Goal: Share content: Share content

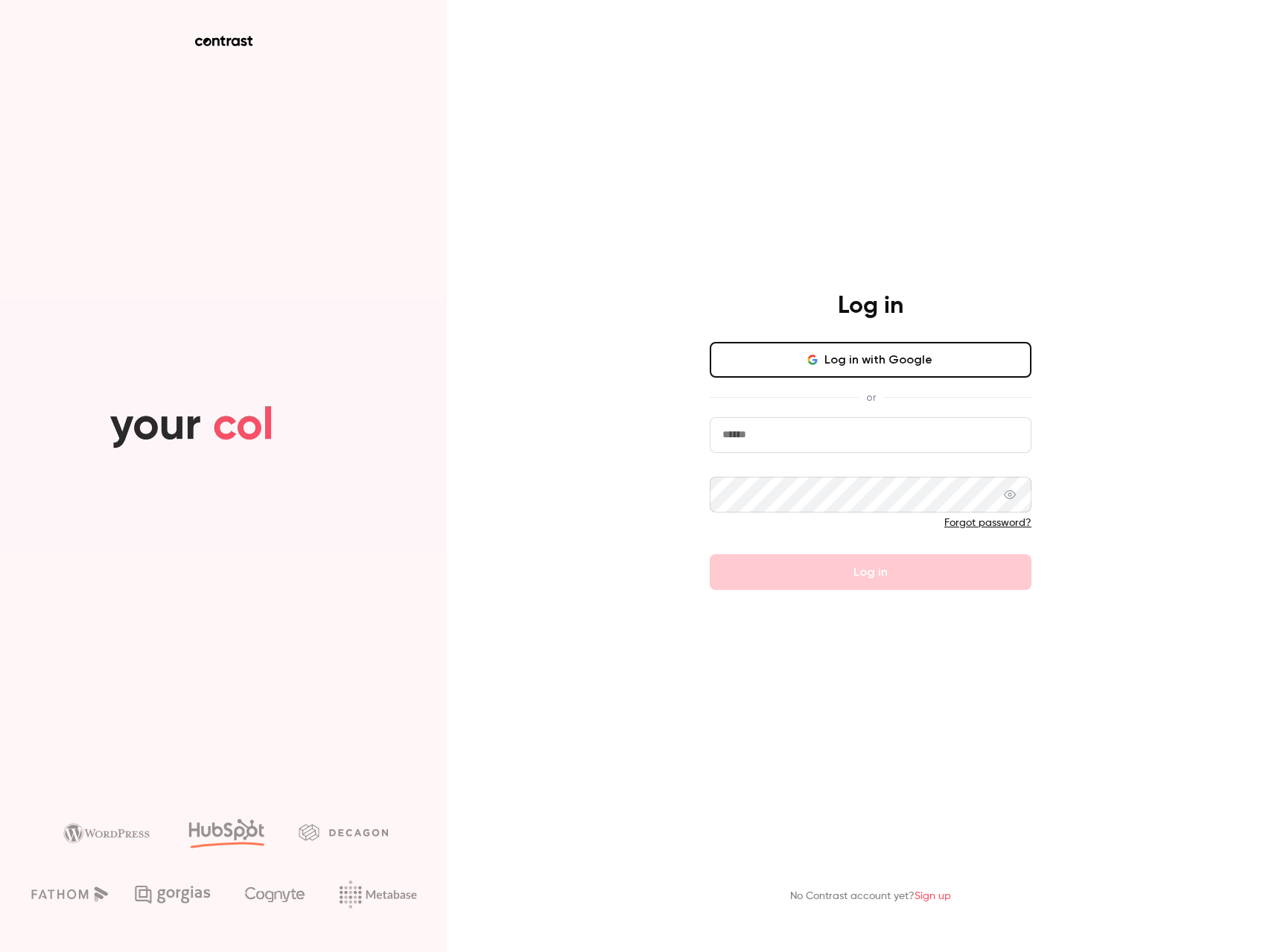
click at [785, 435] on input "email" at bounding box center [871, 435] width 322 height 36
click at [799, 362] on button "Log in with Google" at bounding box center [871, 360] width 322 height 36
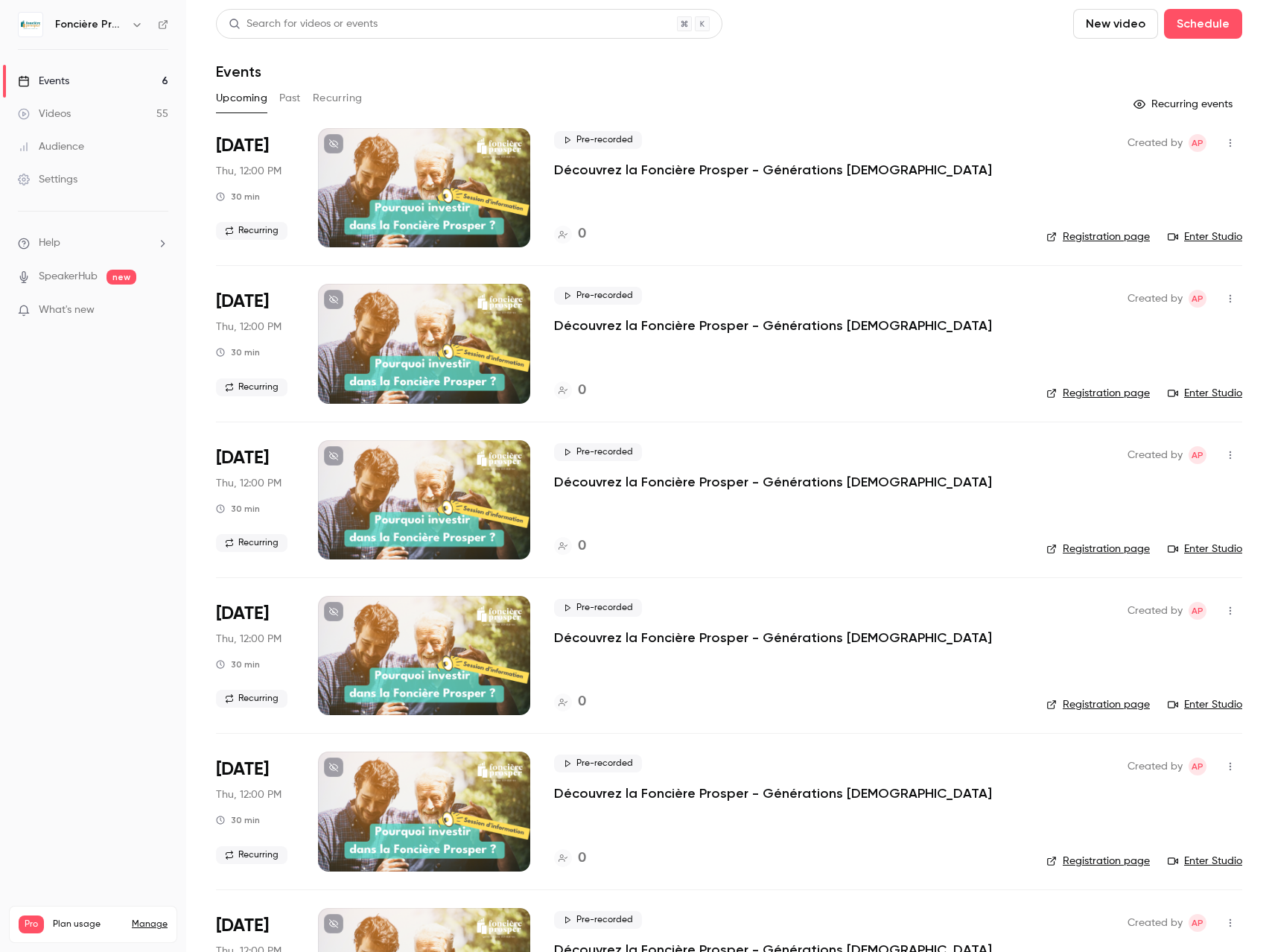
click at [288, 98] on button "Past" at bounding box center [289, 98] width 22 height 23
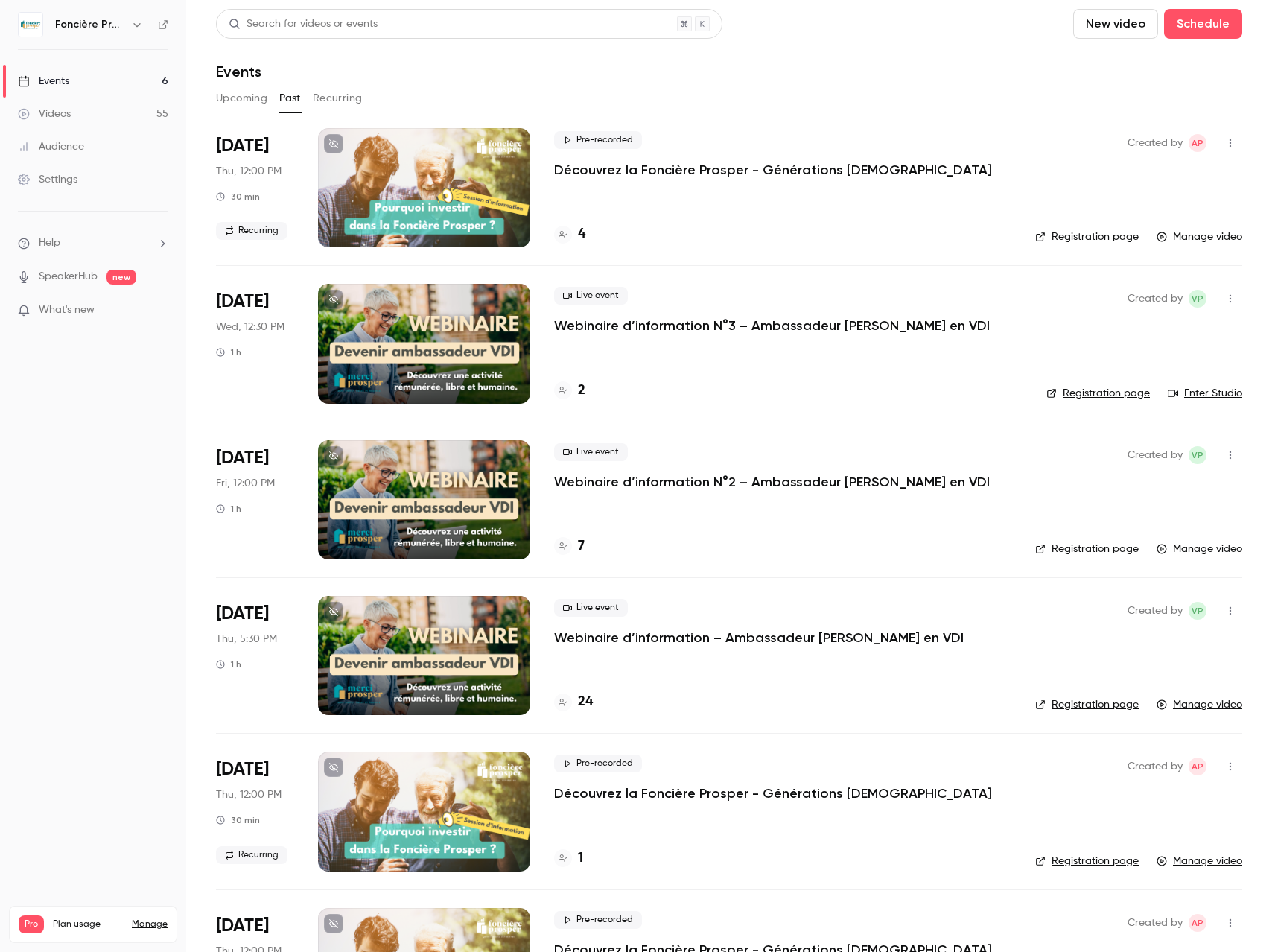
click at [737, 643] on p "Webinaire d’information – Ambassadeur [PERSON_NAME] en VDI" at bounding box center [759, 637] width 410 height 18
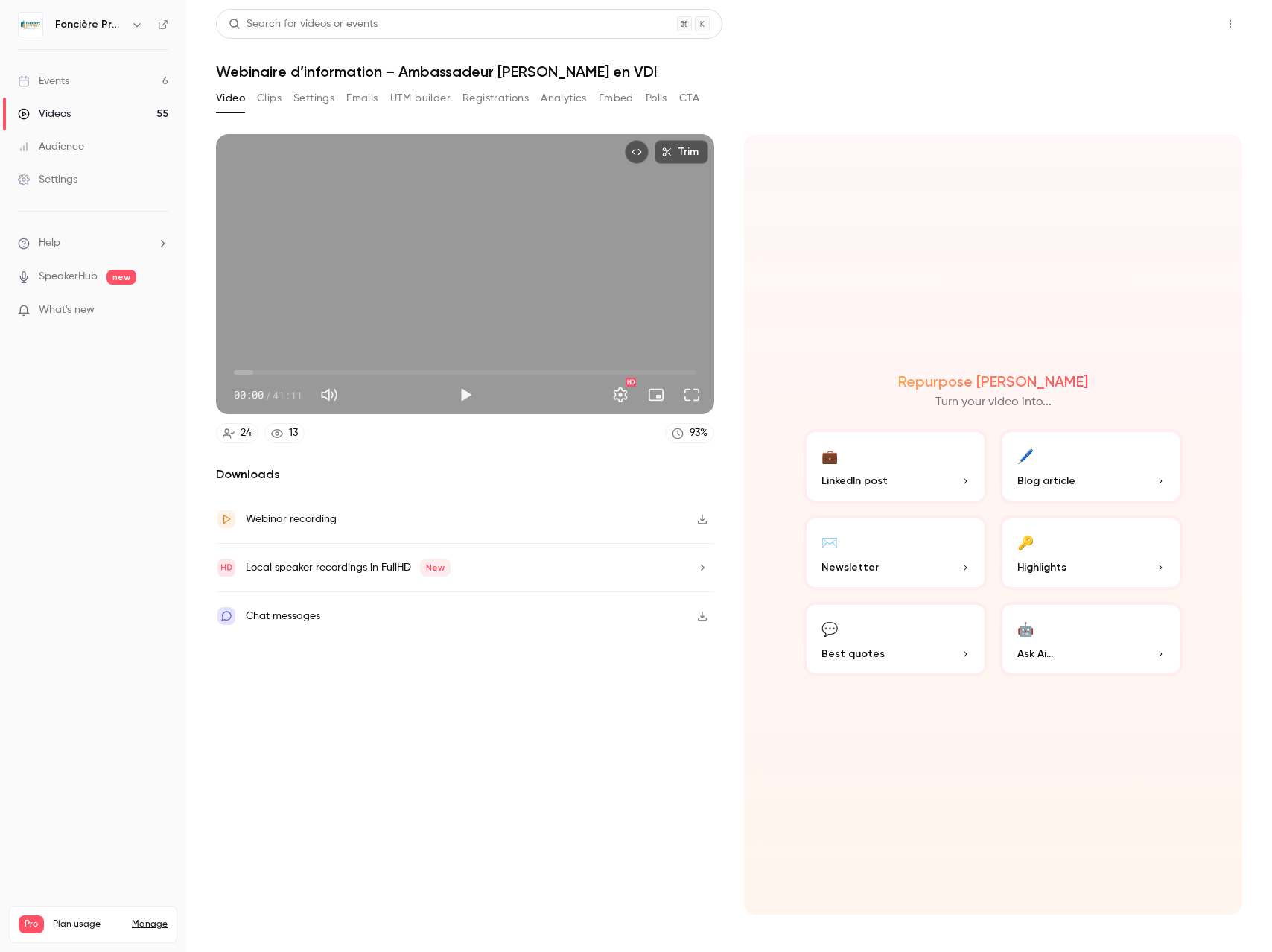
click at [1185, 28] on button "Share" at bounding box center [1177, 23] width 59 height 30
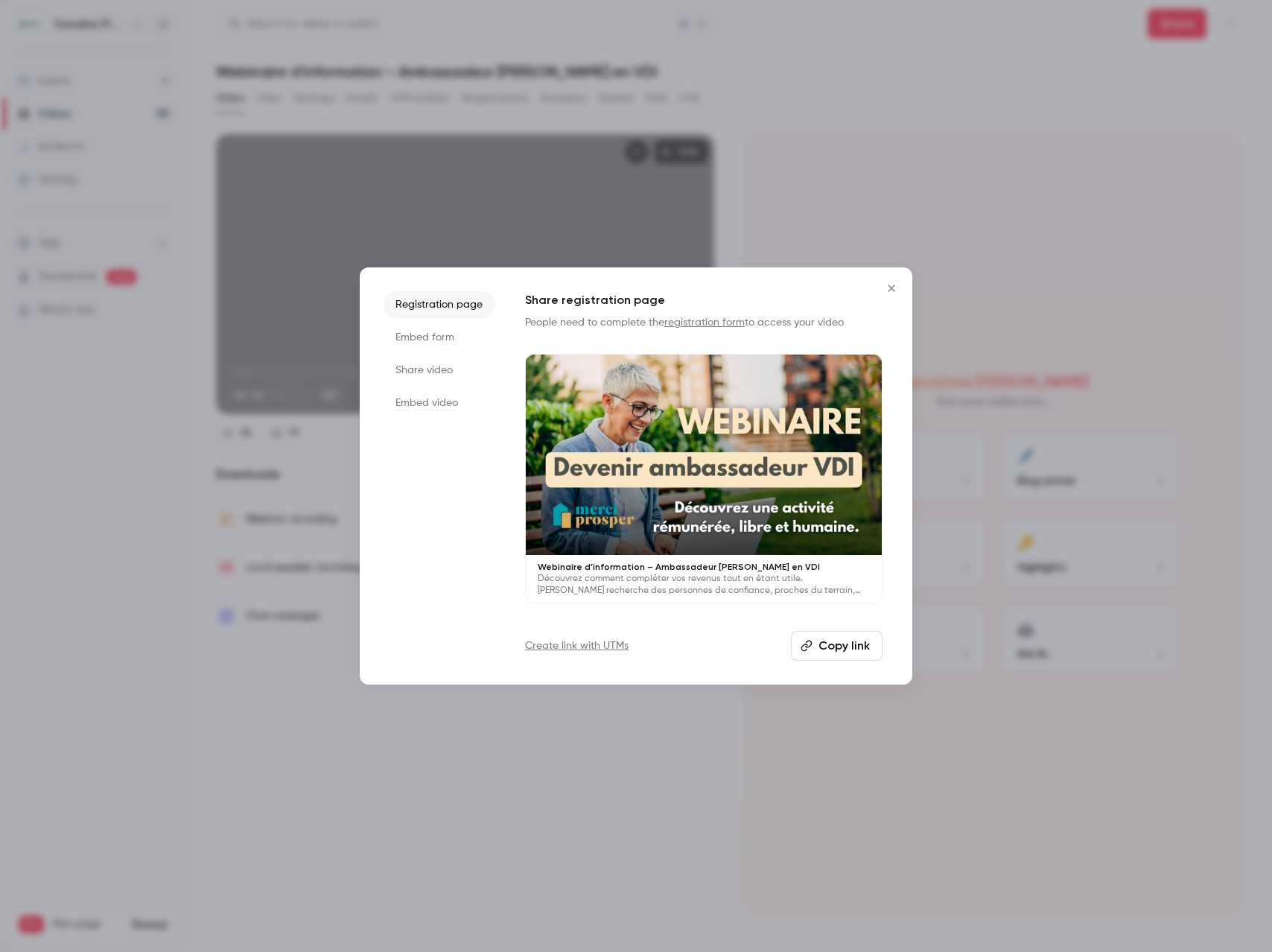
click at [425, 368] on li "Share video" at bounding box center [439, 370] width 112 height 27
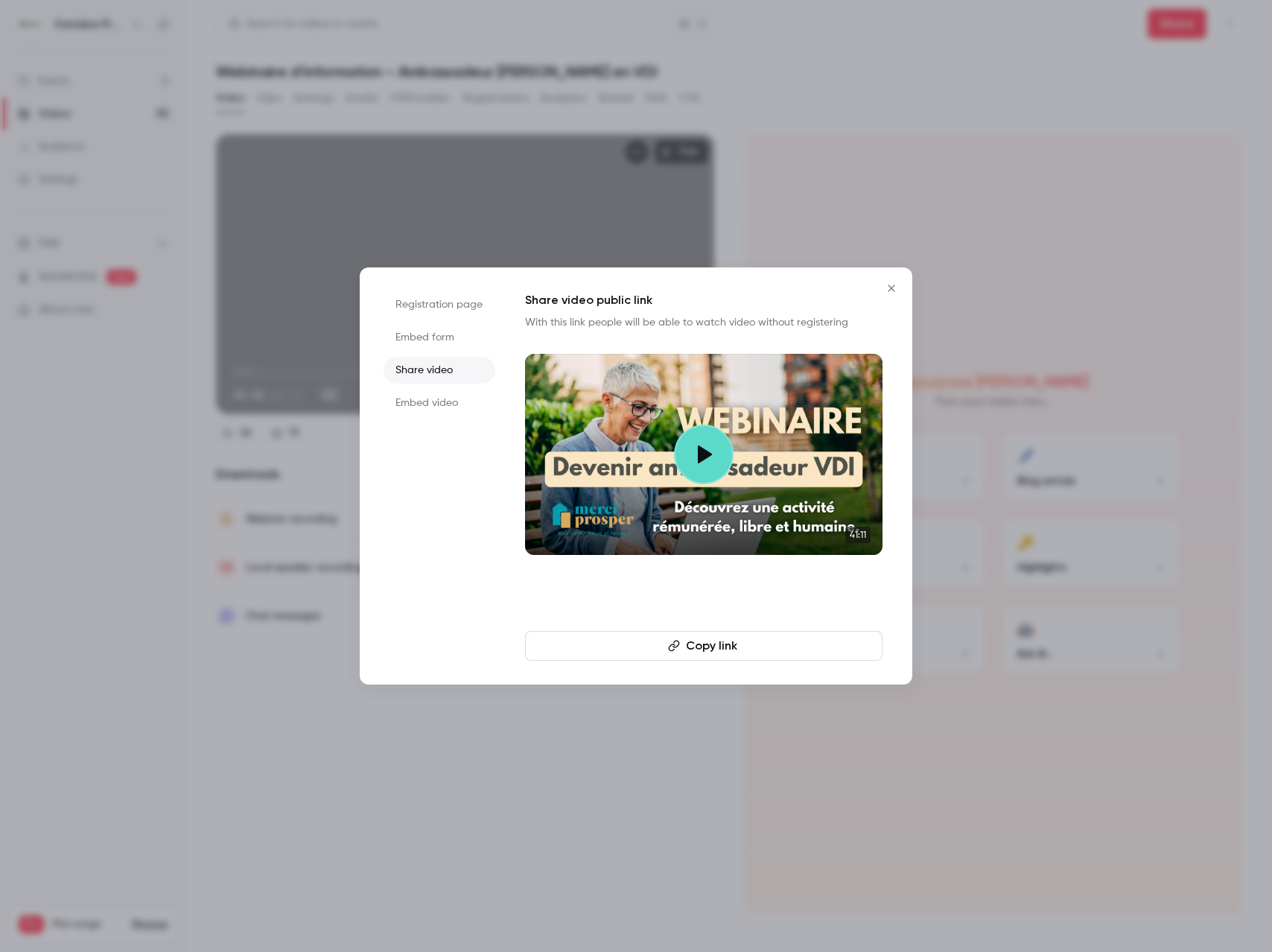
click at [725, 642] on button "Copy link" at bounding box center [704, 645] width 357 height 30
